Goal: Find specific page/section: Find specific page/section

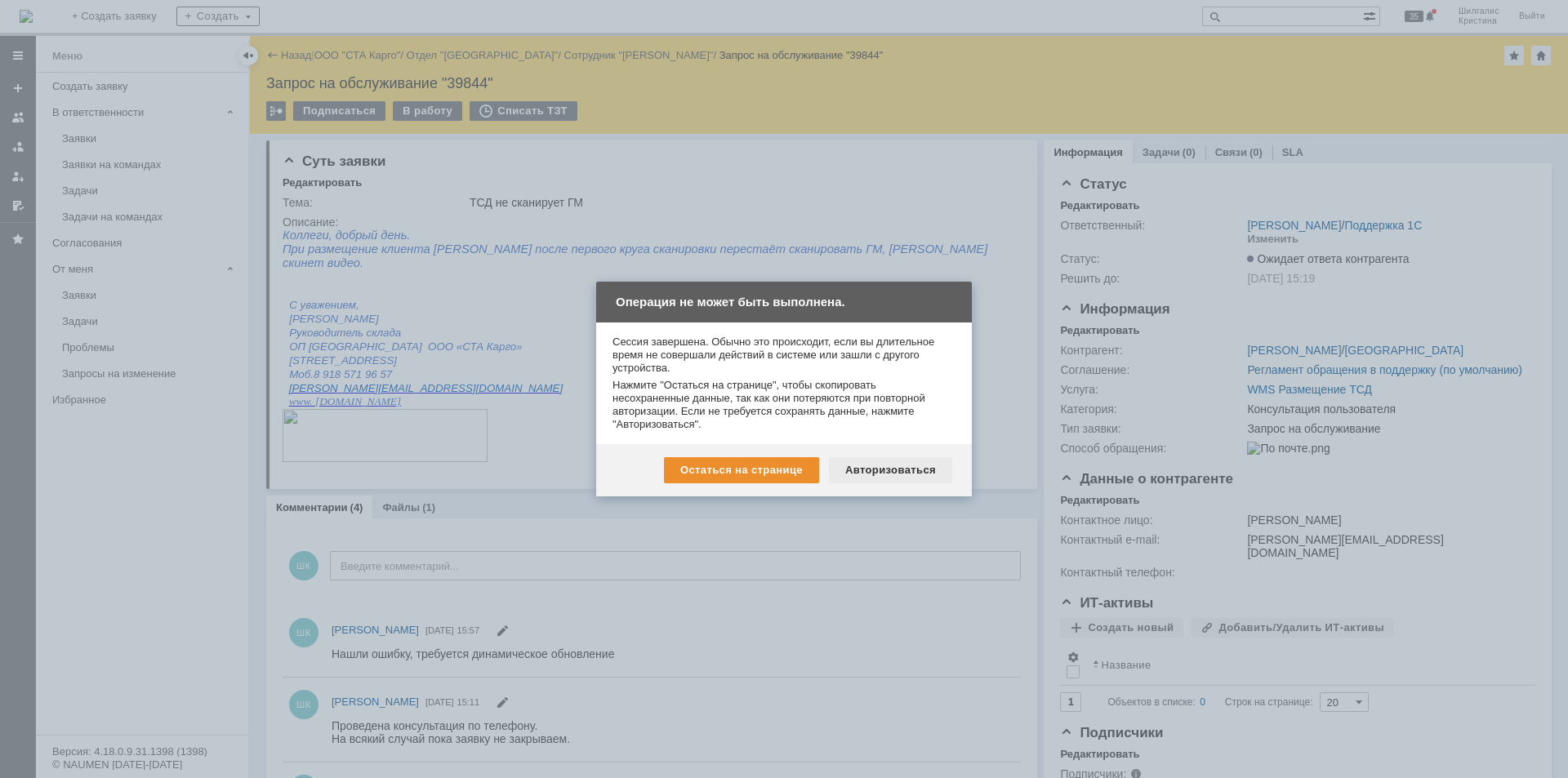
click at [879, 462] on div "Авторизоваться" at bounding box center [891, 470] width 123 height 26
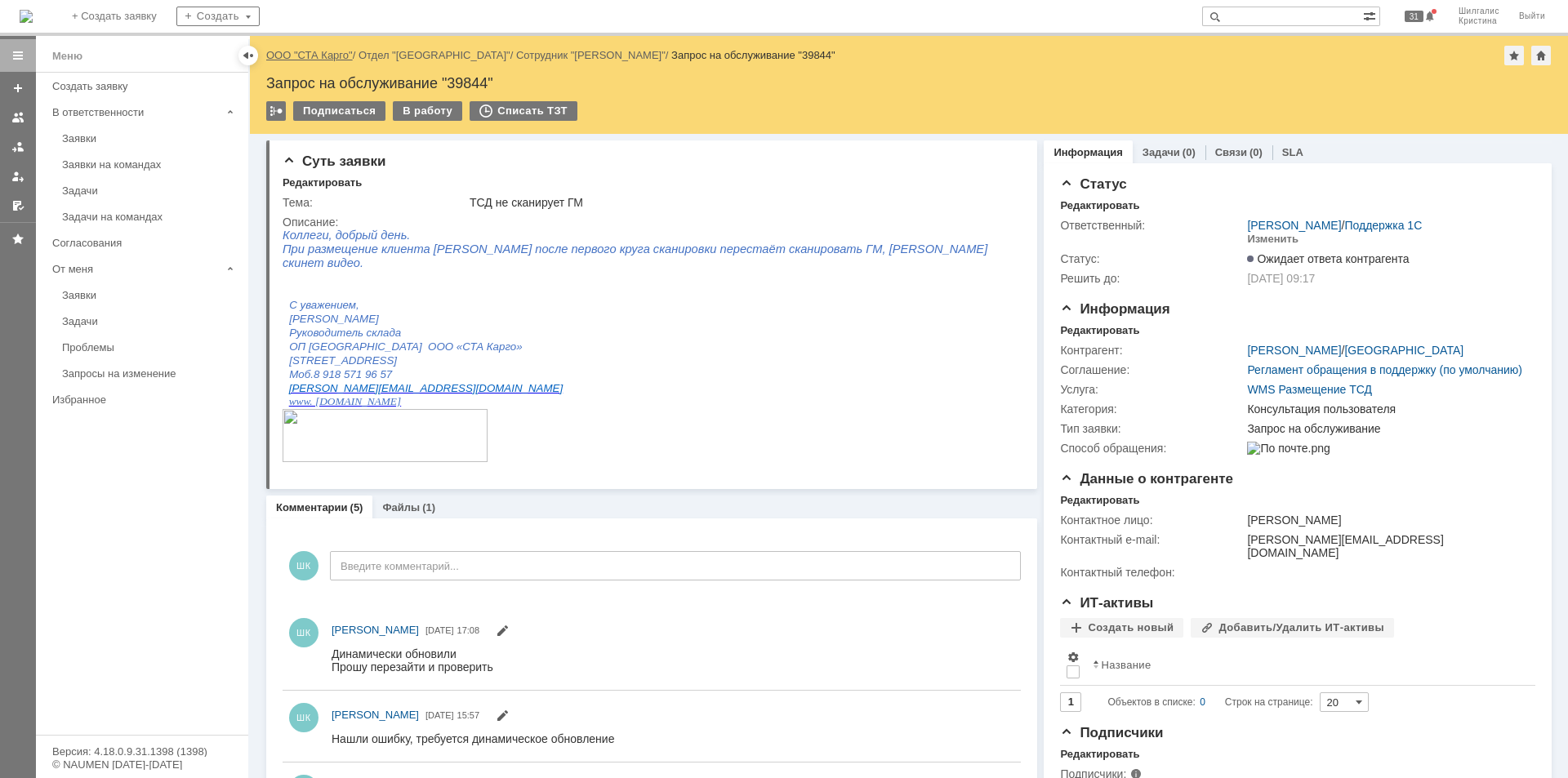
click at [316, 54] on link "ООО "СТА Карго"" at bounding box center [309, 54] width 86 height 12
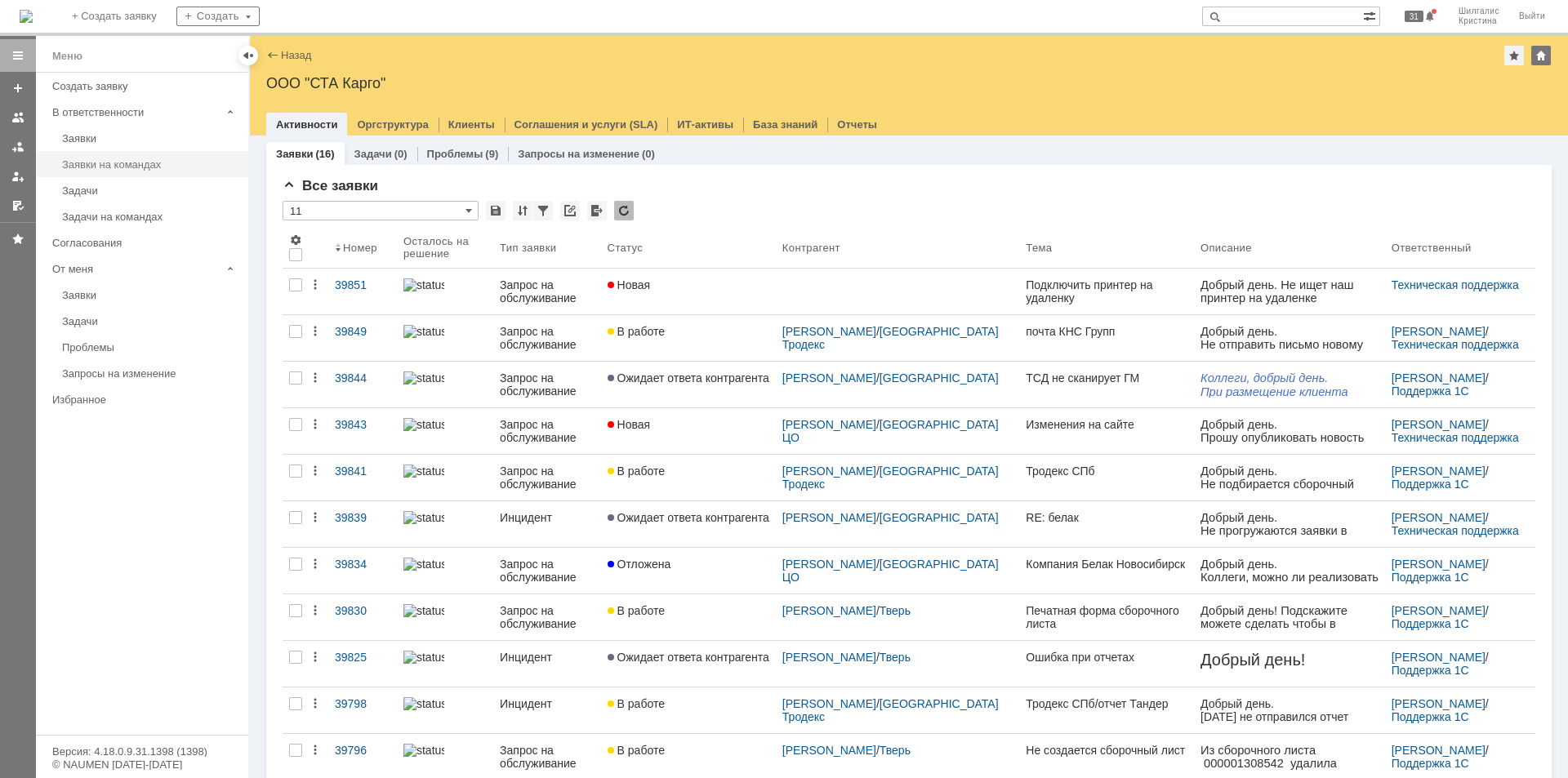
click at [113, 167] on div "Заявки на командах" at bounding box center [150, 163] width 176 height 12
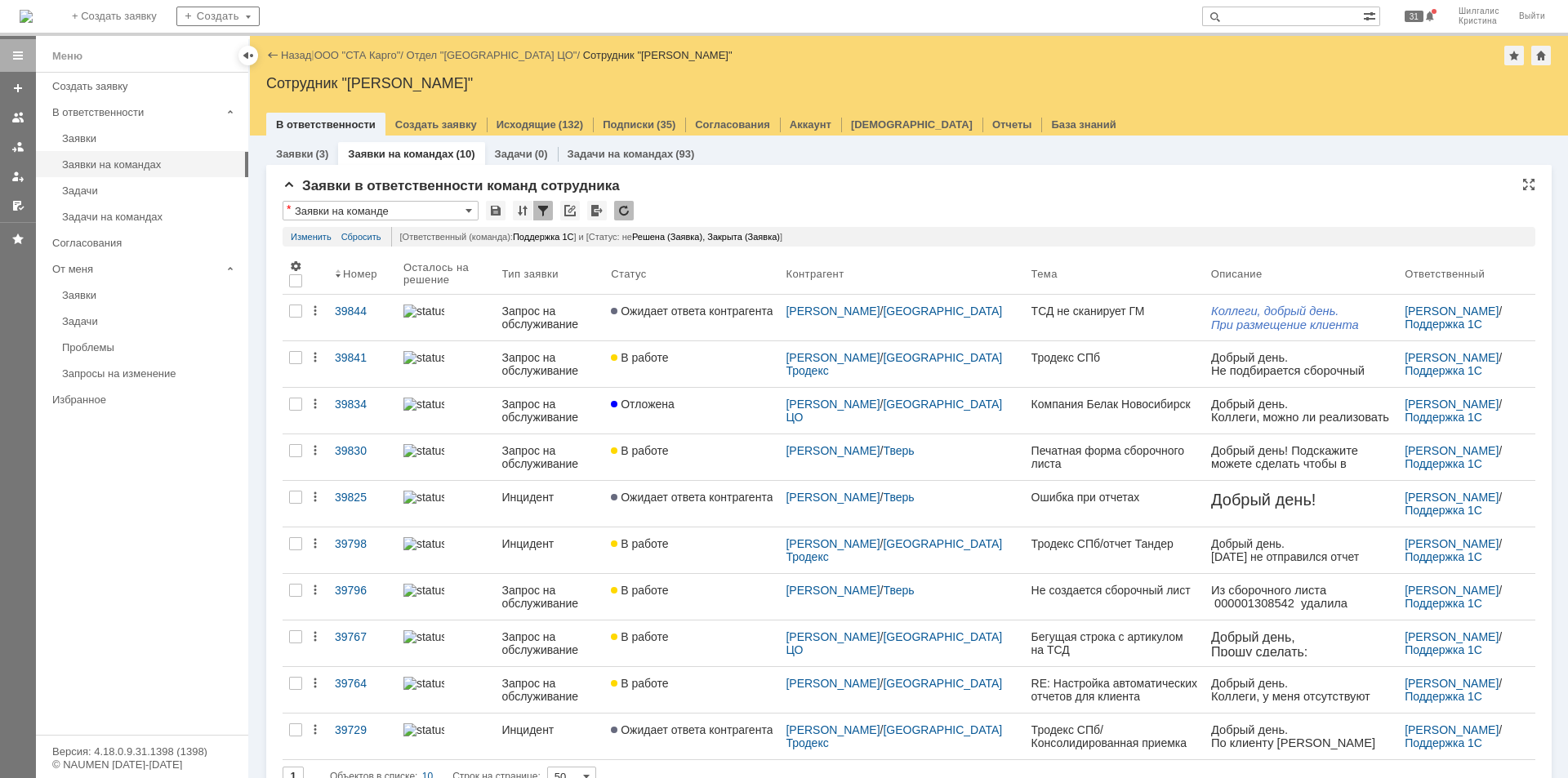
click at [746, 205] on div "* Заявки на команде" at bounding box center [908, 211] width 1252 height 21
